Goal: Task Accomplishment & Management: Manage account settings

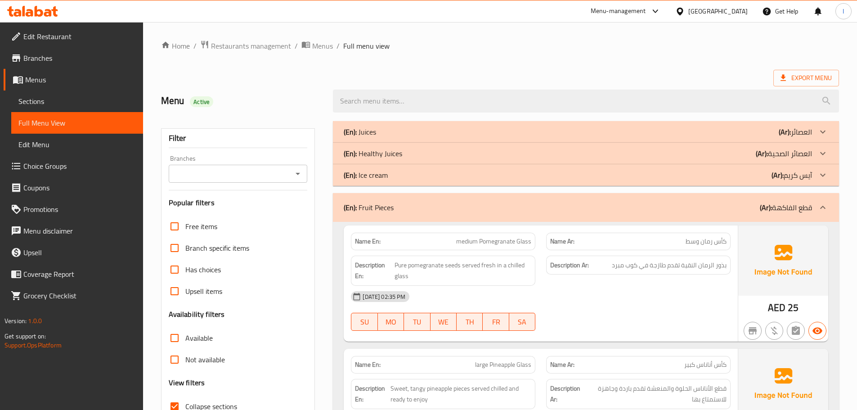
click at [640, 16] on div "Menu-management" at bounding box center [618, 11] width 55 height 11
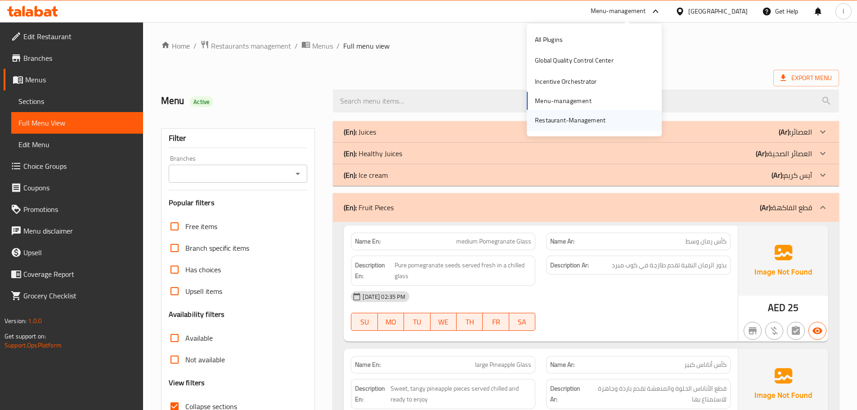
click at [596, 125] on div "Restaurant-Management" at bounding box center [570, 120] width 71 height 10
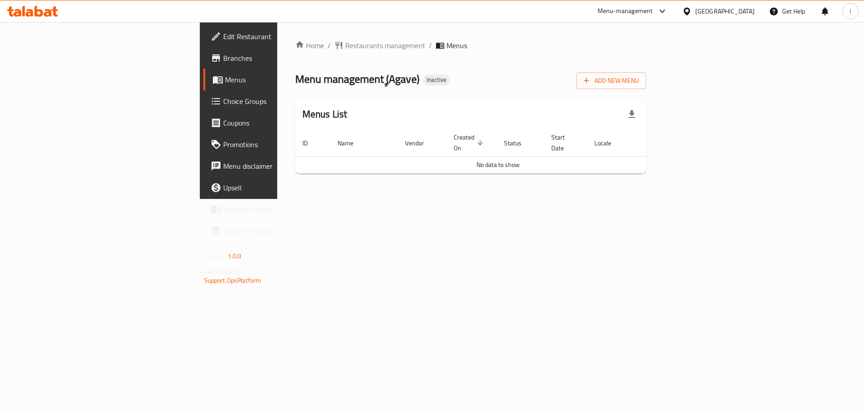
click at [646, 89] on div "Home / Restaurants management / Menus Menu management ( ِِِAgave ) Inactive Add…" at bounding box center [470, 110] width 351 height 141
click at [639, 81] on span "Add New Menu" at bounding box center [610, 80] width 55 height 11
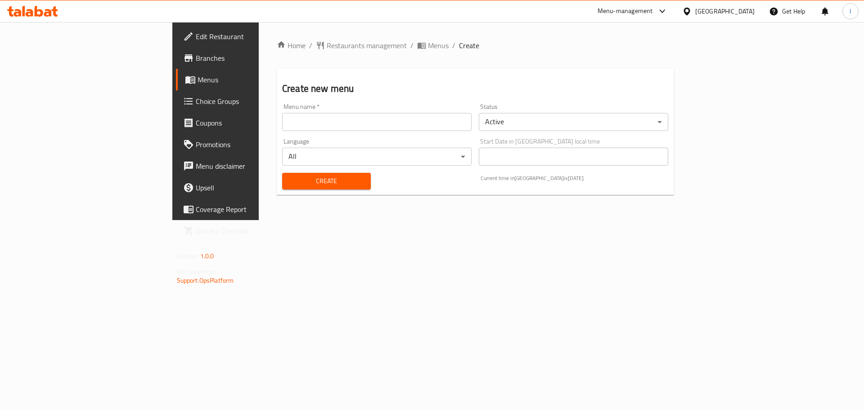
drag, startPoint x: 303, startPoint y: 137, endPoint x: 298, endPoint y: 126, distance: 11.9
click at [302, 136] on div "Language All ​" at bounding box center [376, 151] width 197 height 35
drag, startPoint x: 297, startPoint y: 125, endPoint x: 294, endPoint y: 130, distance: 5.9
click at [297, 125] on input "text" at bounding box center [376, 122] width 189 height 18
type input "."
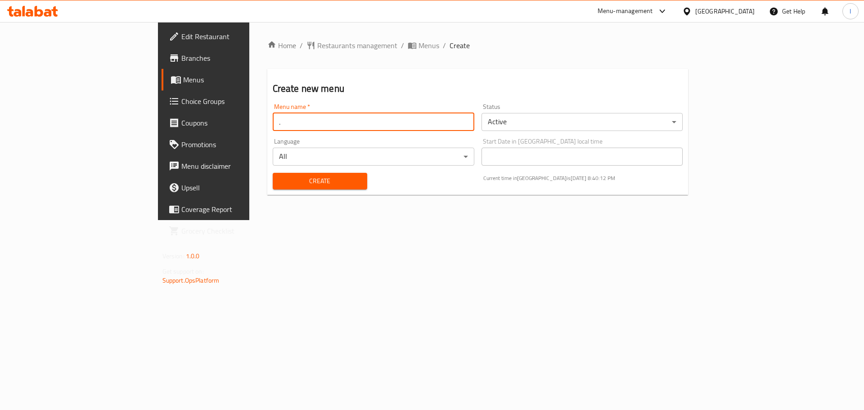
click at [280, 175] on span "Create" at bounding box center [320, 180] width 80 height 11
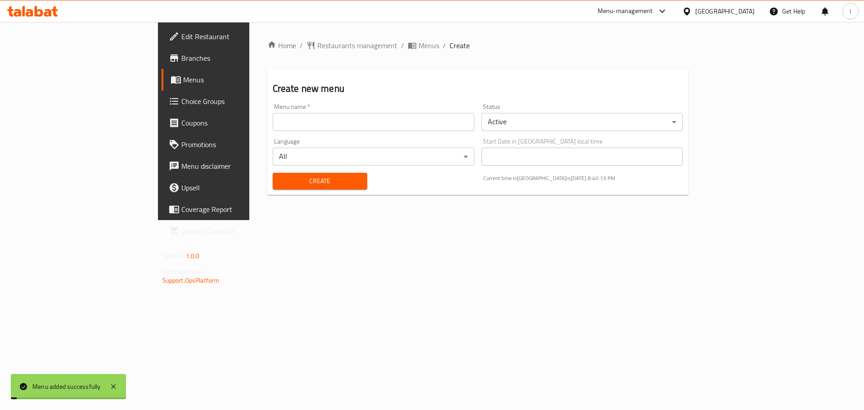
click at [181, 99] on span "Choice Groups" at bounding box center [238, 101] width 114 height 11
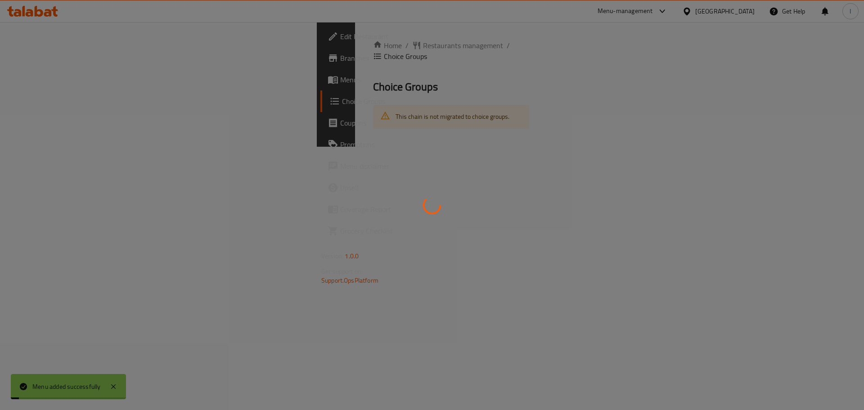
click at [83, 99] on div at bounding box center [432, 205] width 864 height 410
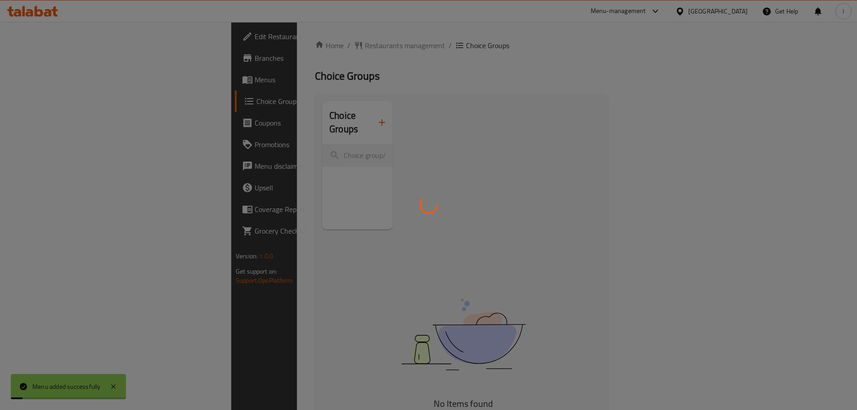
click at [82, 85] on div at bounding box center [428, 205] width 857 height 410
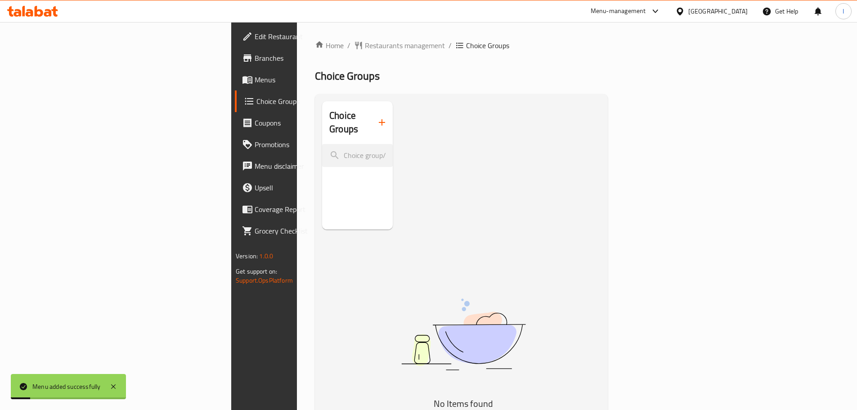
click at [235, 85] on link "Menus" at bounding box center [304, 80] width 139 height 22
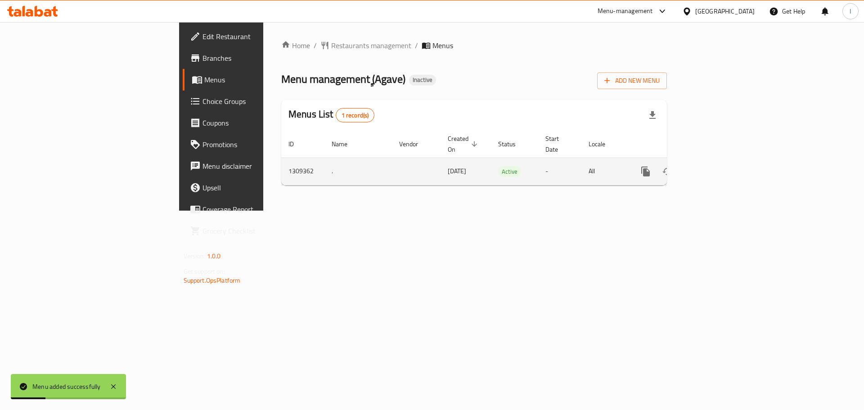
click at [716, 166] on icon "enhanced table" at bounding box center [710, 171] width 11 height 11
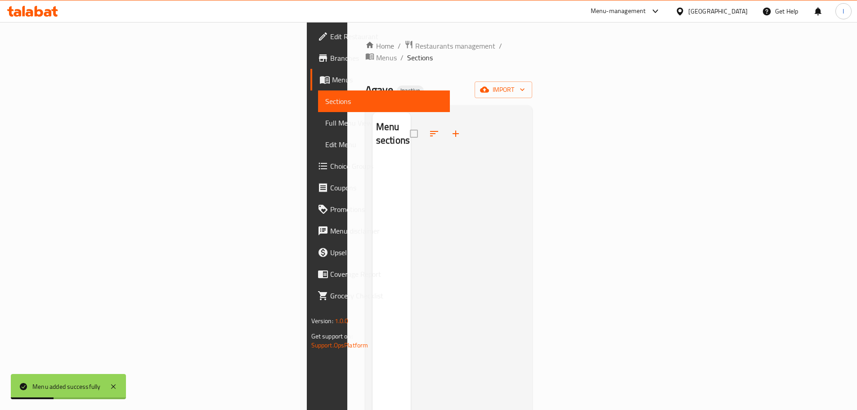
click at [533, 66] on div "Home / Restaurants management / Menus / Sections ِِِAgave Inactive import Menu …" at bounding box center [448, 284] width 167 height 489
click at [525, 84] on span "import" at bounding box center [503, 89] width 43 height 11
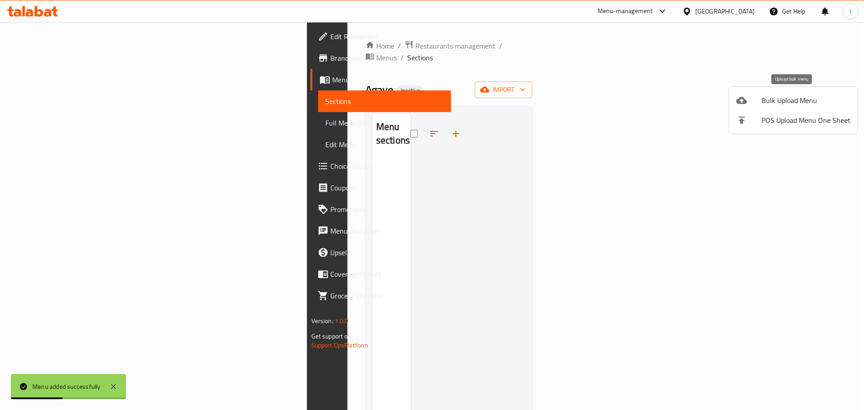
click at [803, 95] on span "Bulk Upload Menu" at bounding box center [805, 100] width 89 height 11
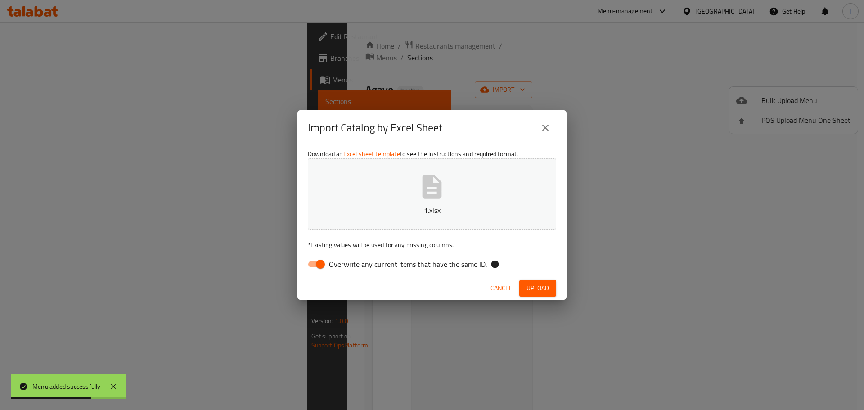
click at [333, 265] on span "Overwrite any current items that have the same ID." at bounding box center [408, 264] width 158 height 11
click at [333, 265] on input "Overwrite any current items that have the same ID." at bounding box center [320, 263] width 51 height 17
checkbox input "false"
click at [549, 287] on button "Upload" at bounding box center [537, 288] width 37 height 17
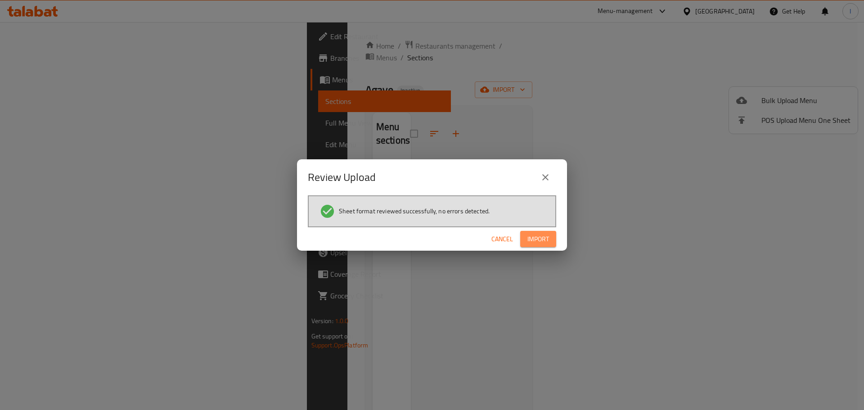
click at [533, 235] on span "Import" at bounding box center [538, 238] width 22 height 11
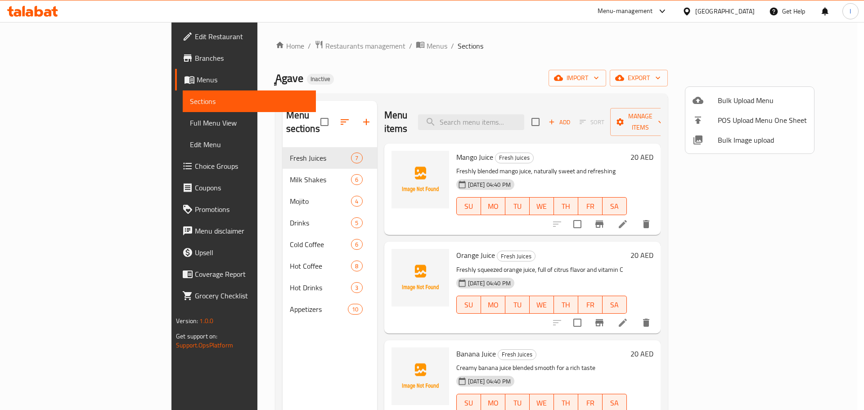
click at [495, 83] on div at bounding box center [432, 205] width 864 height 410
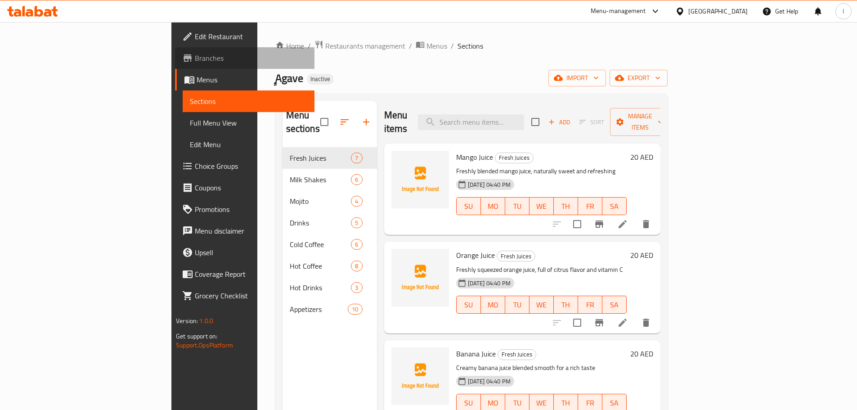
click at [175, 49] on link "Branches" at bounding box center [244, 58] width 139 height 22
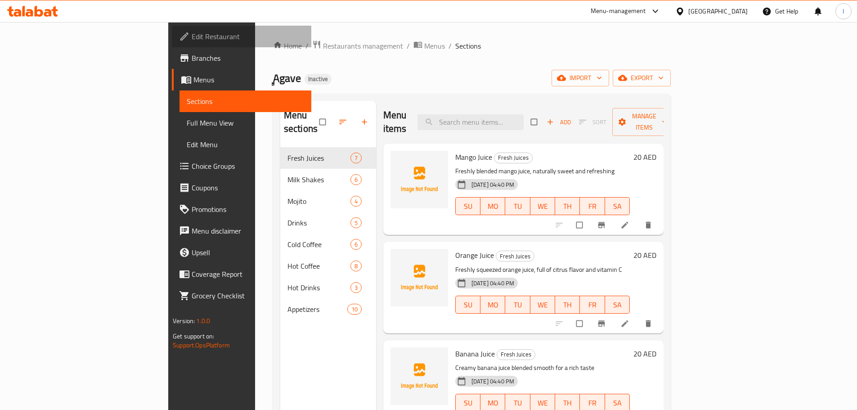
click at [172, 45] on link "Edit Restaurant" at bounding box center [241, 37] width 139 height 22
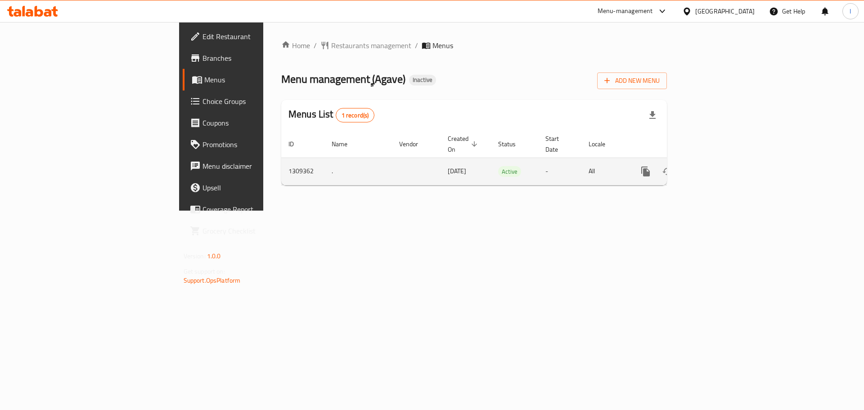
click at [716, 166] on icon "enhanced table" at bounding box center [710, 171] width 11 height 11
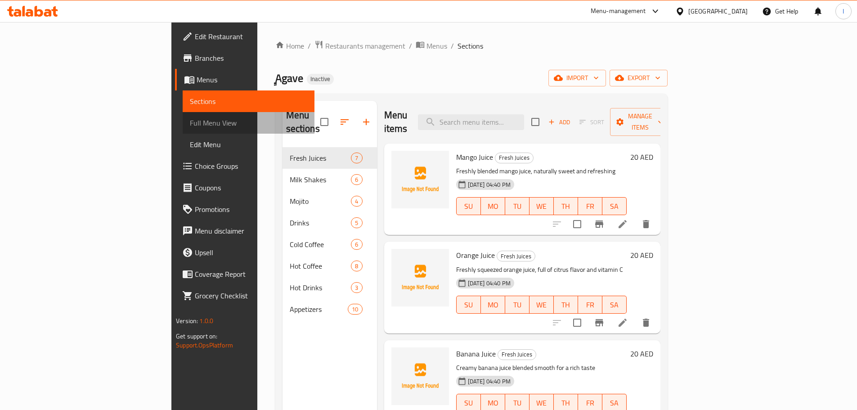
click at [190, 127] on span "Full Menu View" at bounding box center [248, 122] width 117 height 11
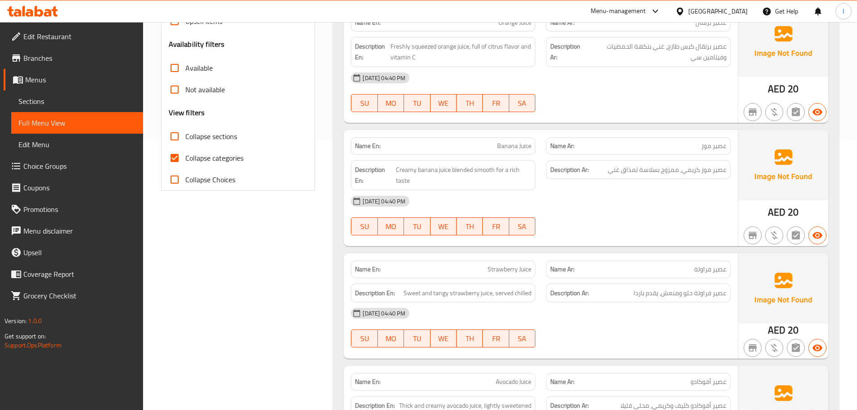
click at [181, 156] on input "Collapse categories" at bounding box center [175, 158] width 22 height 22
checkbox input "false"
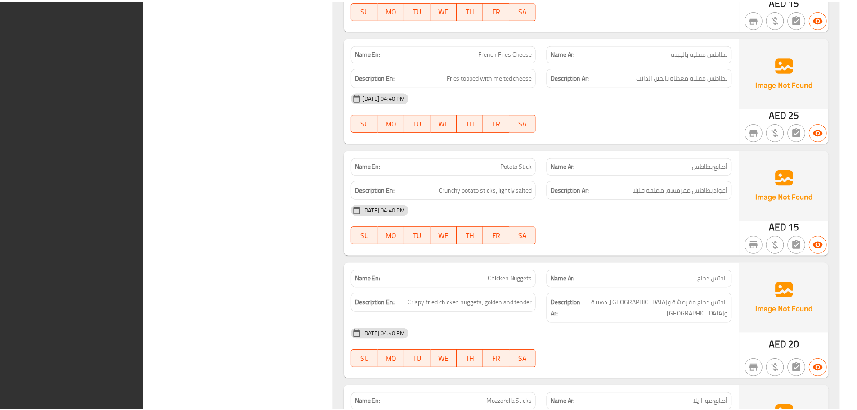
scroll to position [5835, 0]
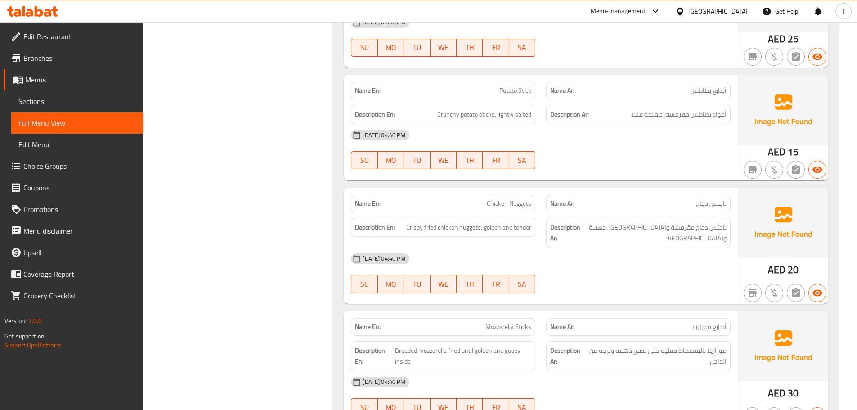
click at [65, 61] on span "Branches" at bounding box center [79, 58] width 112 height 11
